Goal: Navigation & Orientation: Understand site structure

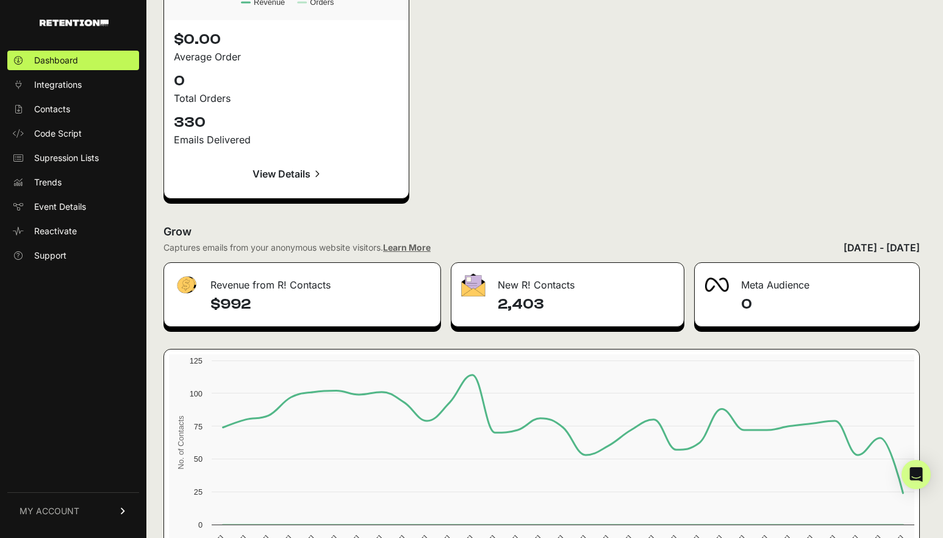
scroll to position [1769, 0]
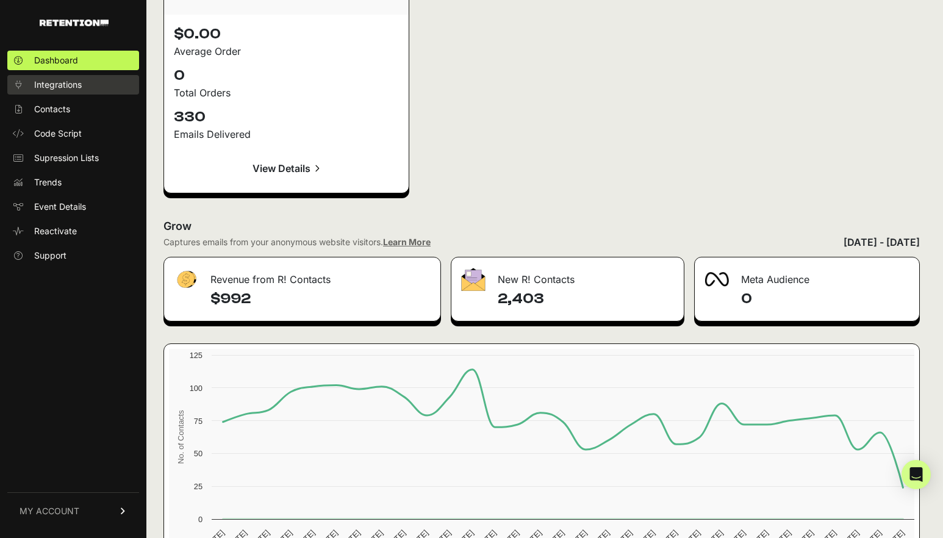
click at [63, 87] on span "Integrations" at bounding box center [58, 85] width 48 height 12
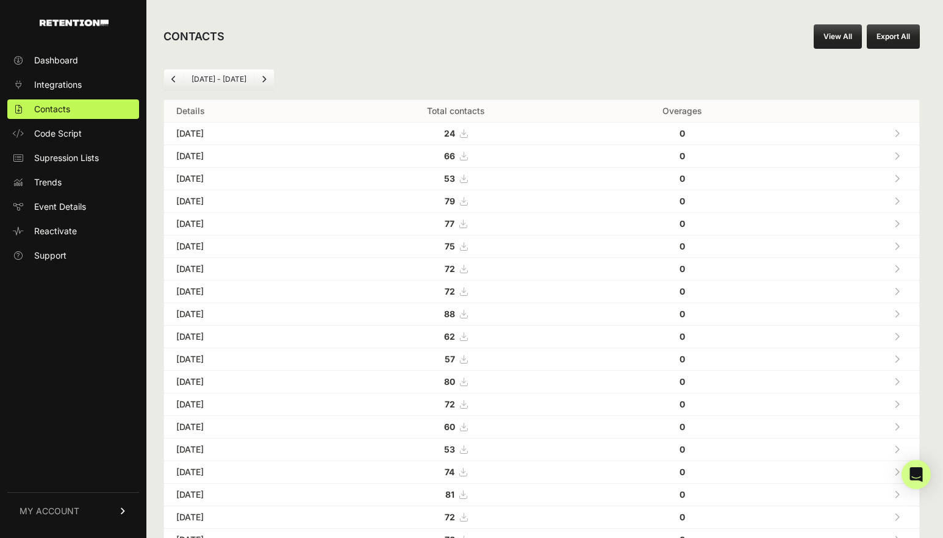
click at [900, 133] on icon at bounding box center [896, 133] width 5 height 9
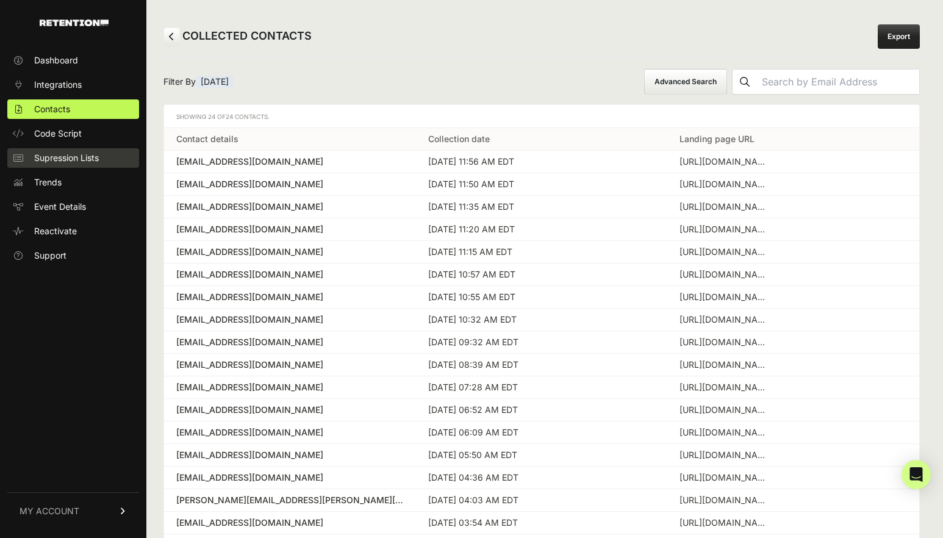
click at [59, 156] on span "Supression Lists" at bounding box center [66, 158] width 65 height 12
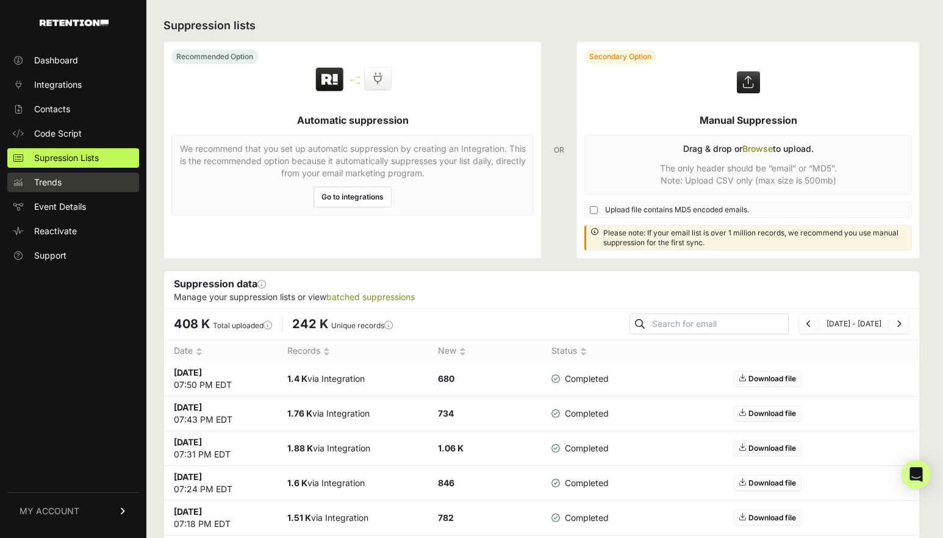
click at [64, 181] on link "Trends" at bounding box center [73, 183] width 132 height 20
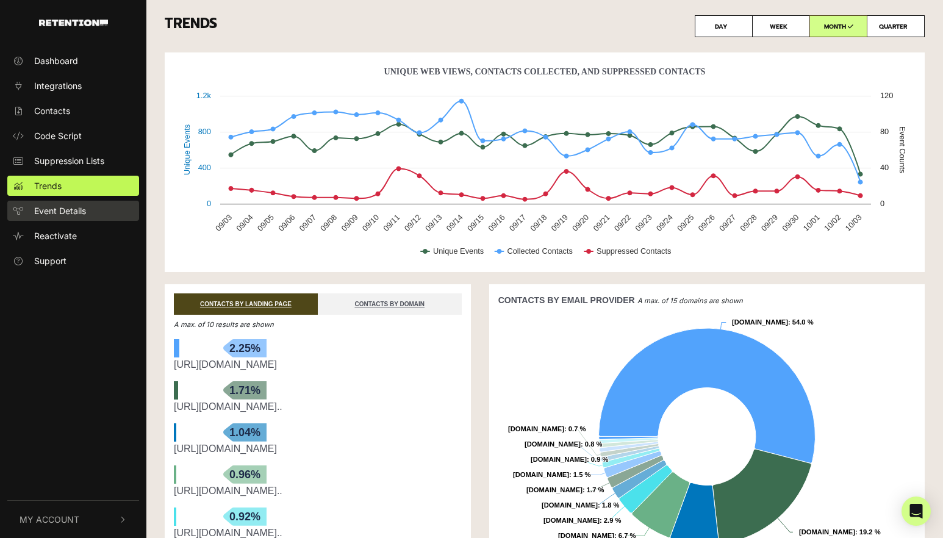
click at [57, 213] on span "Event Details" at bounding box center [60, 210] width 52 height 13
